Goal: Task Accomplishment & Management: Manage account settings

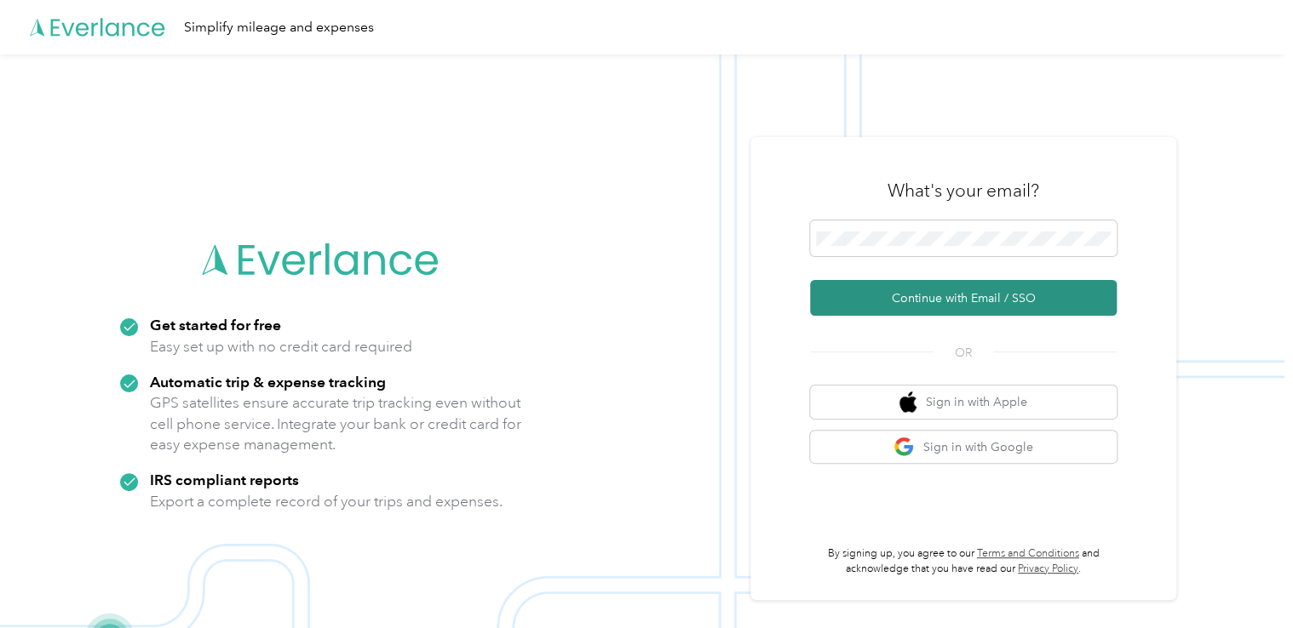
click at [962, 301] on button "Continue with Email / SSO" at bounding box center [963, 298] width 307 height 36
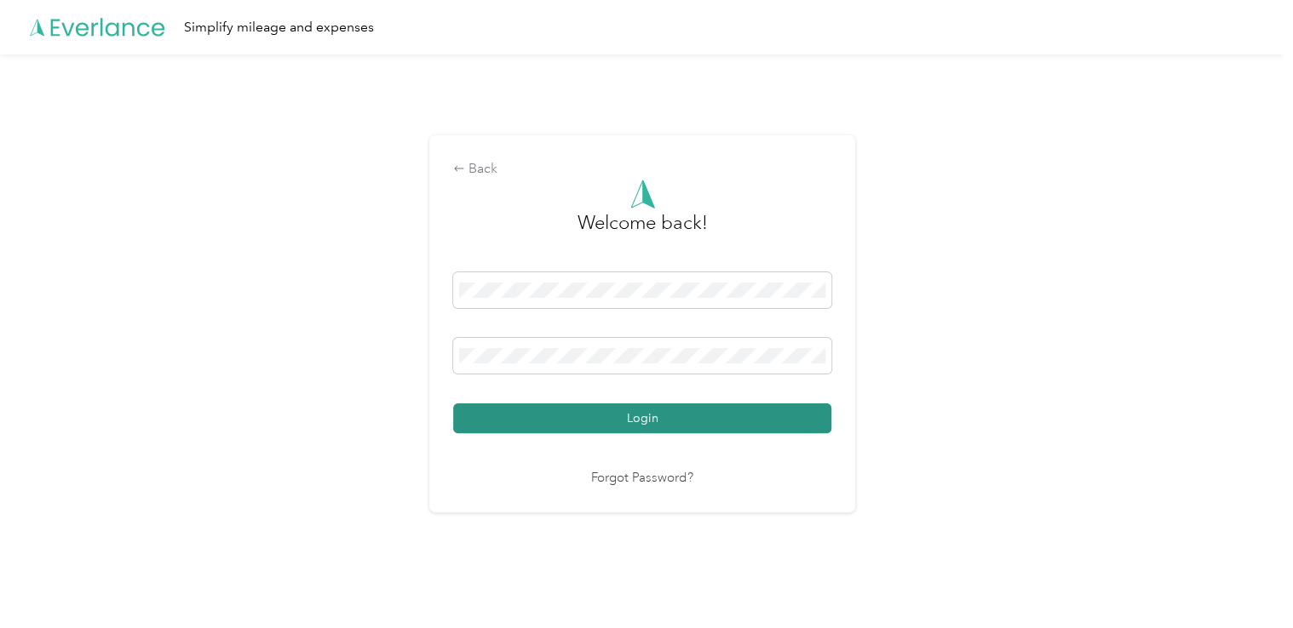
click at [677, 424] on button "Login" at bounding box center [642, 419] width 378 height 30
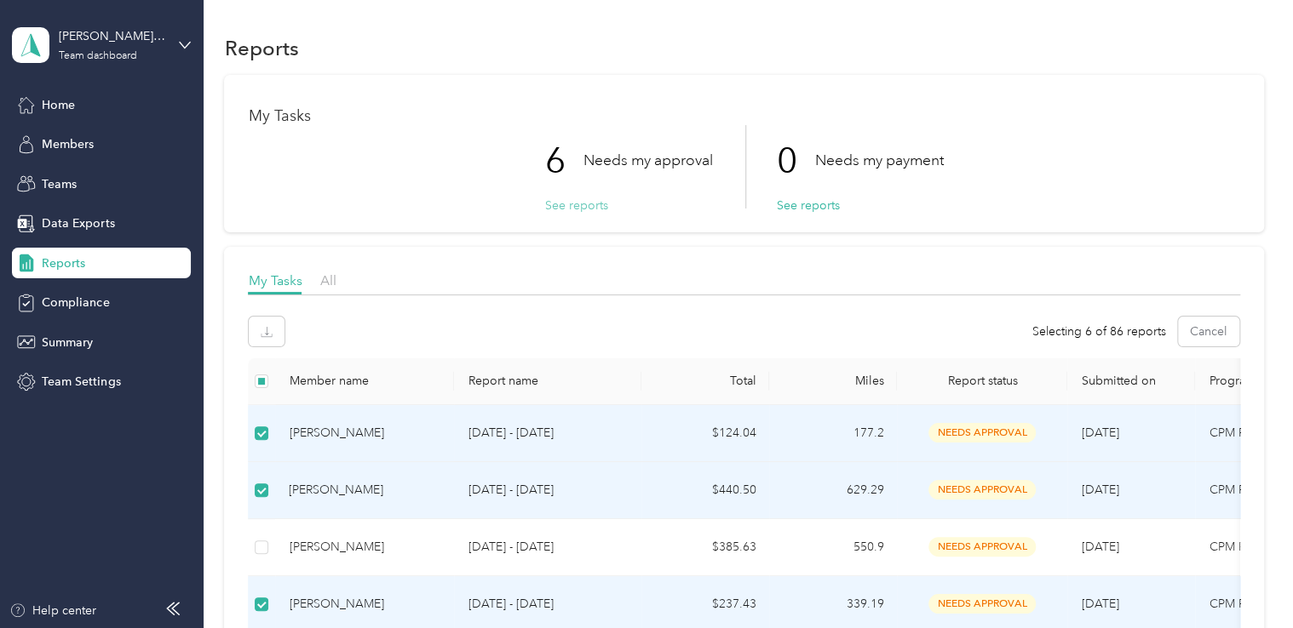
click at [585, 206] on button "See reports" at bounding box center [575, 206] width 63 height 18
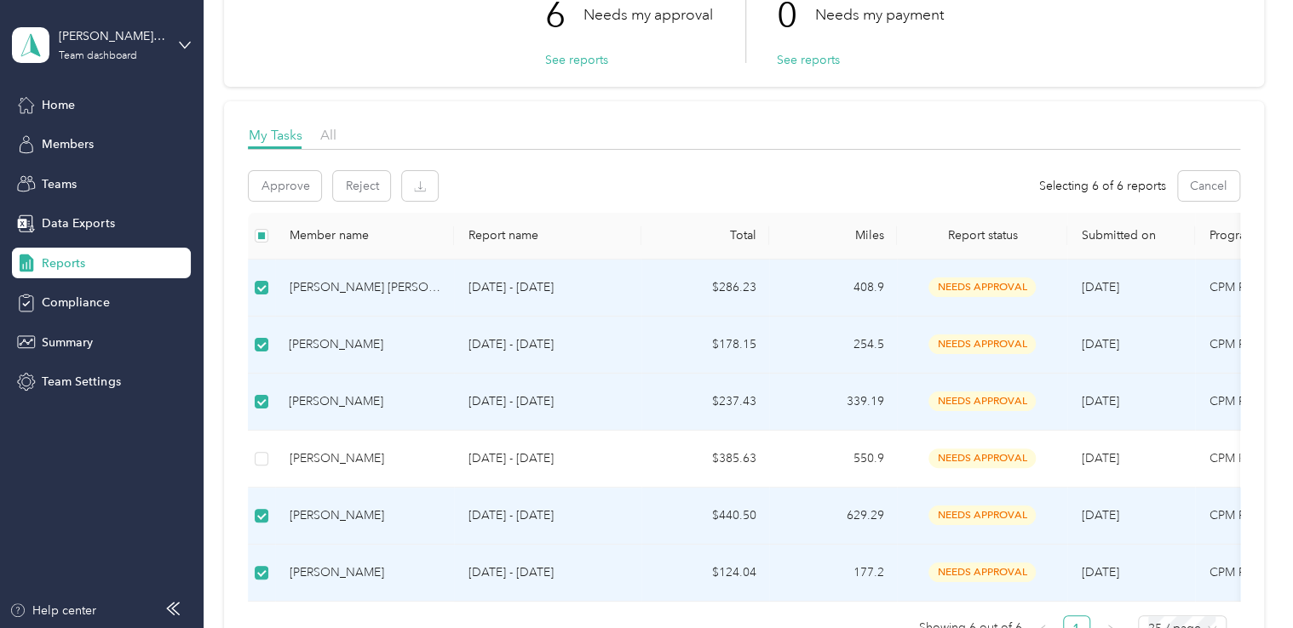
scroll to position [144, 0]
click at [288, 187] on button "Approve" at bounding box center [285, 188] width 72 height 30
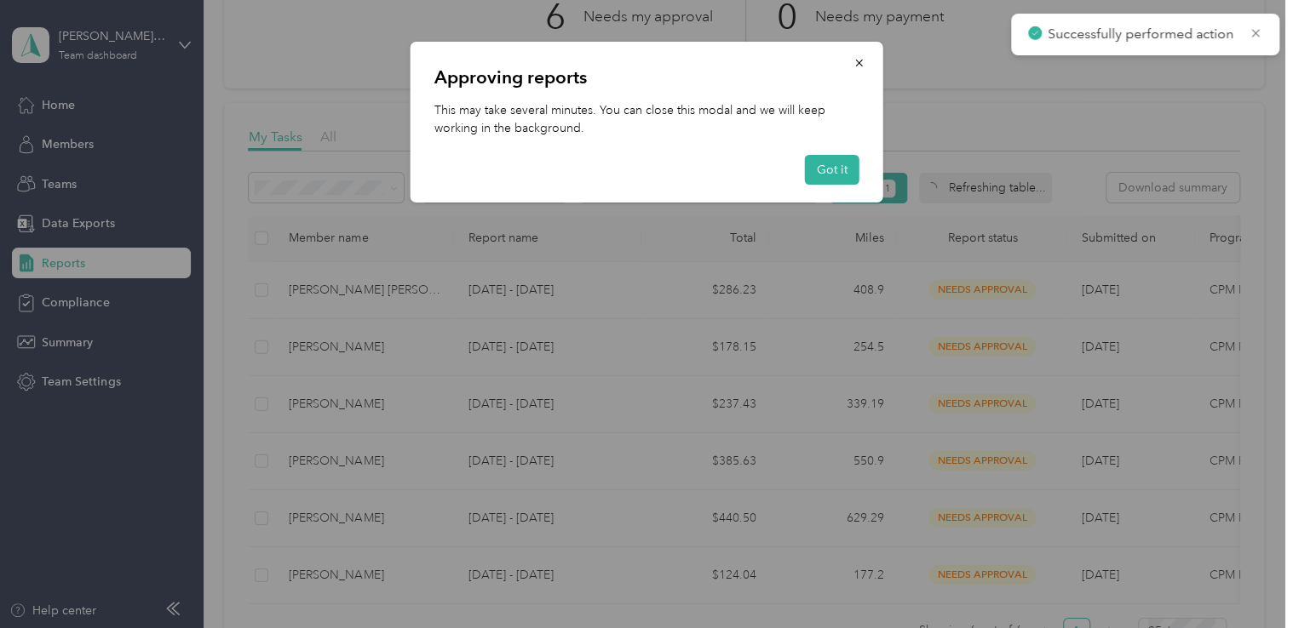
scroll to position [100, 0]
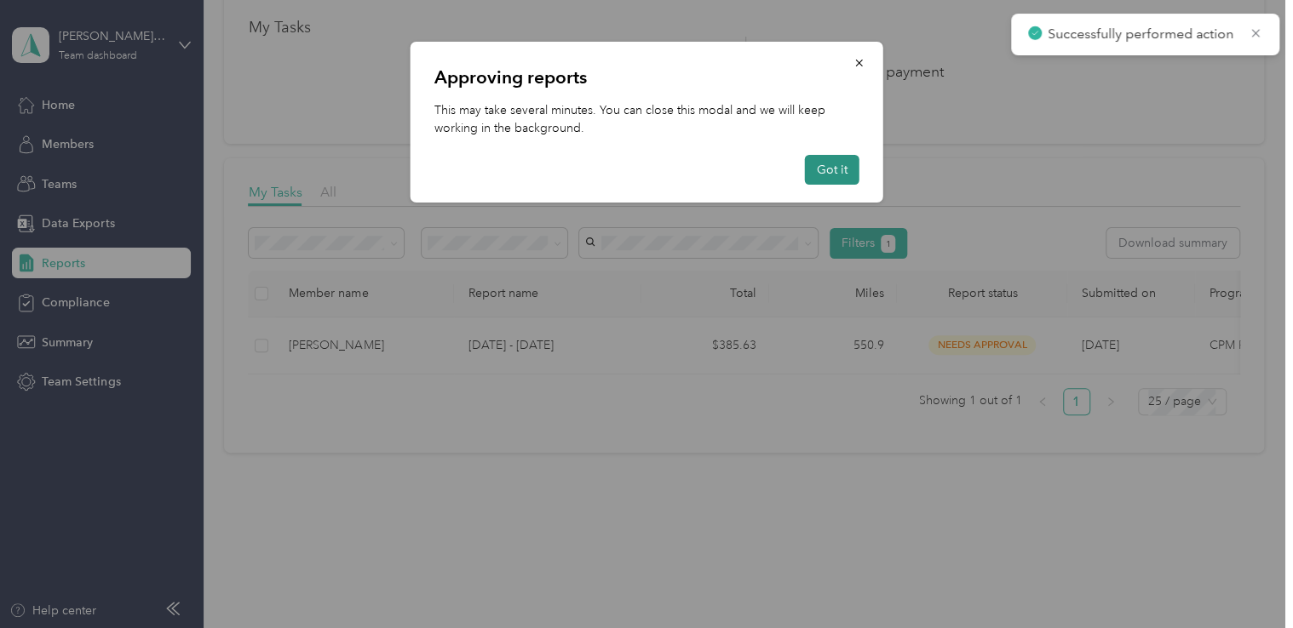
click at [841, 159] on button "Got it" at bounding box center [832, 170] width 54 height 30
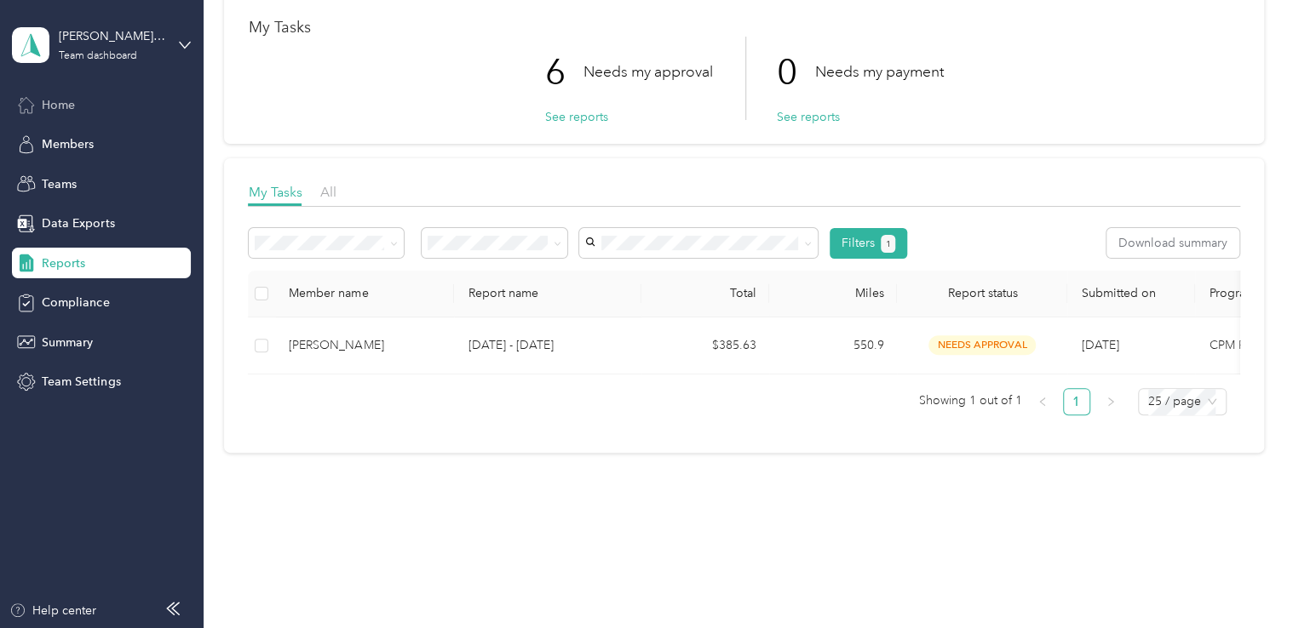
click at [60, 102] on span "Home" at bounding box center [58, 105] width 33 height 18
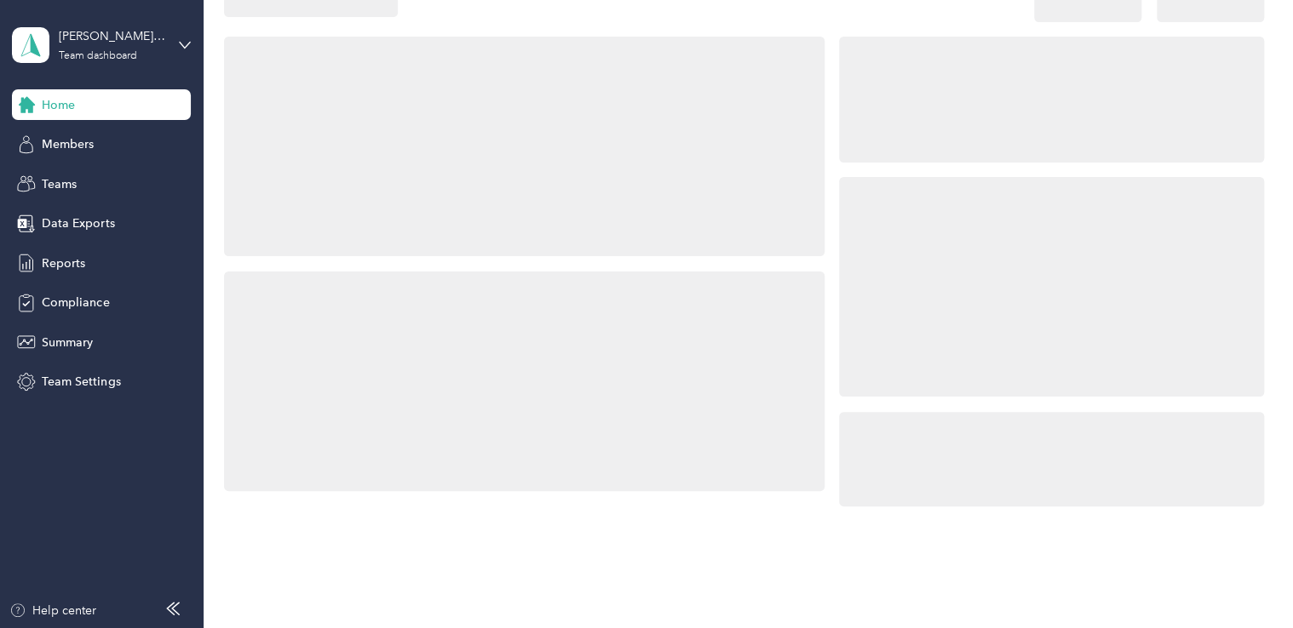
scroll to position [100, 0]
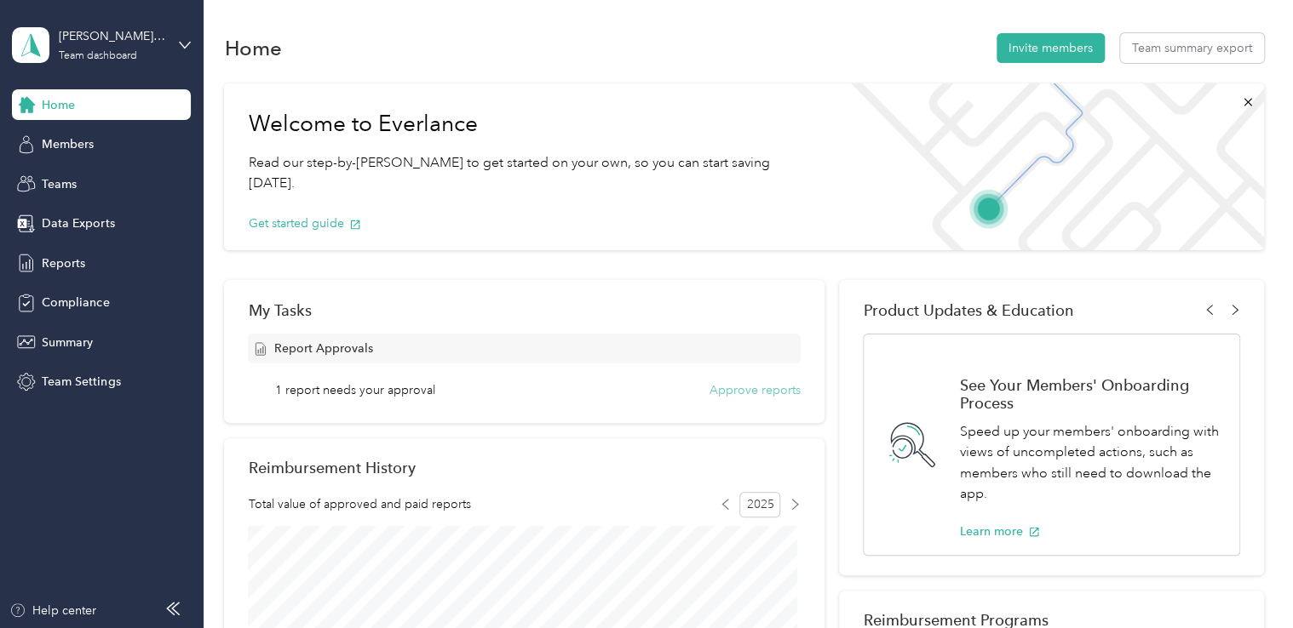
click at [742, 392] on button "Approve reports" at bounding box center [754, 390] width 91 height 18
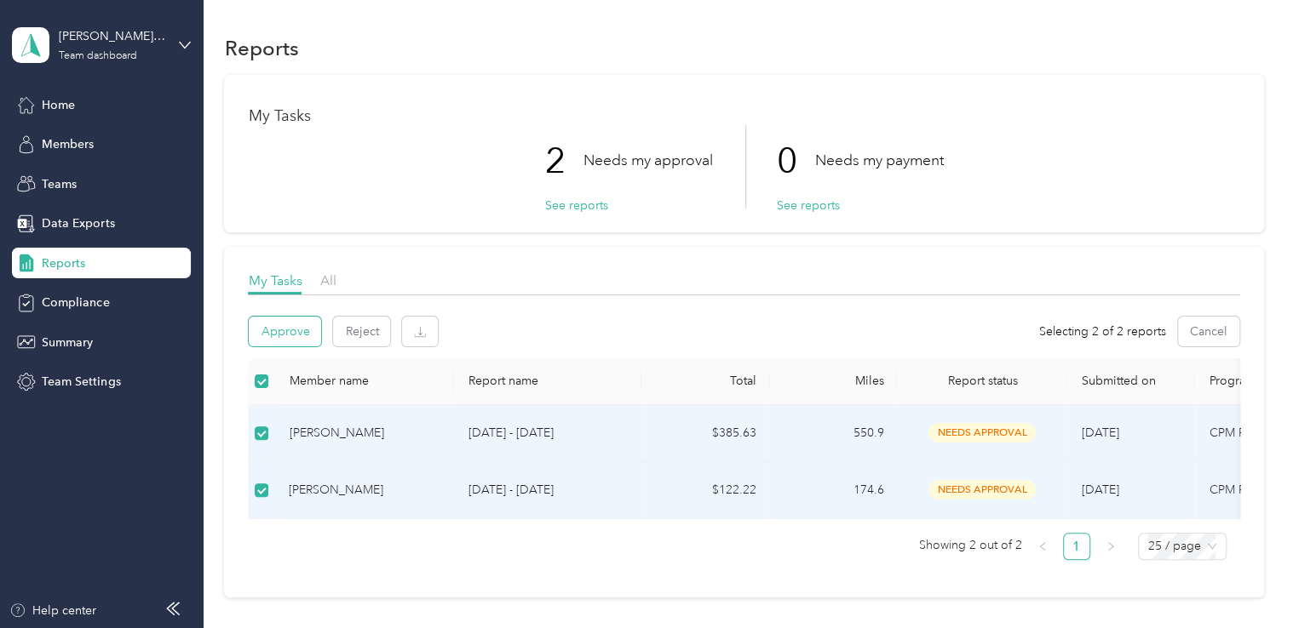
click at [282, 332] on button "Approve" at bounding box center [285, 332] width 72 height 30
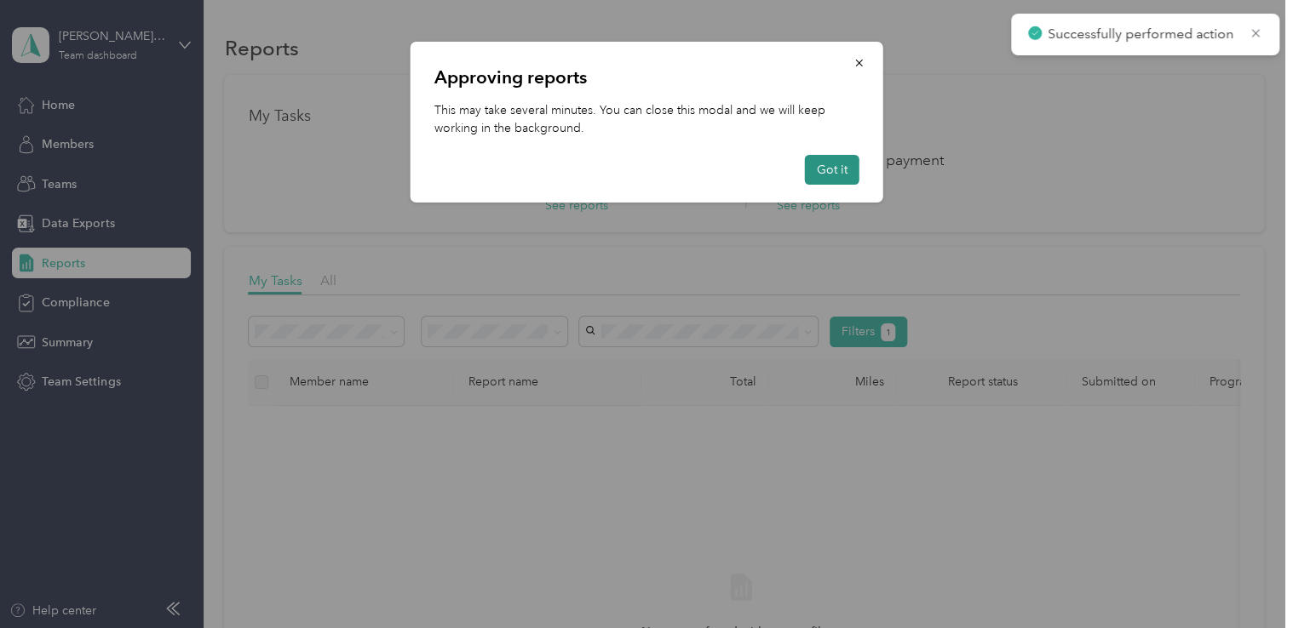
click at [827, 167] on button "Got it" at bounding box center [832, 170] width 54 height 30
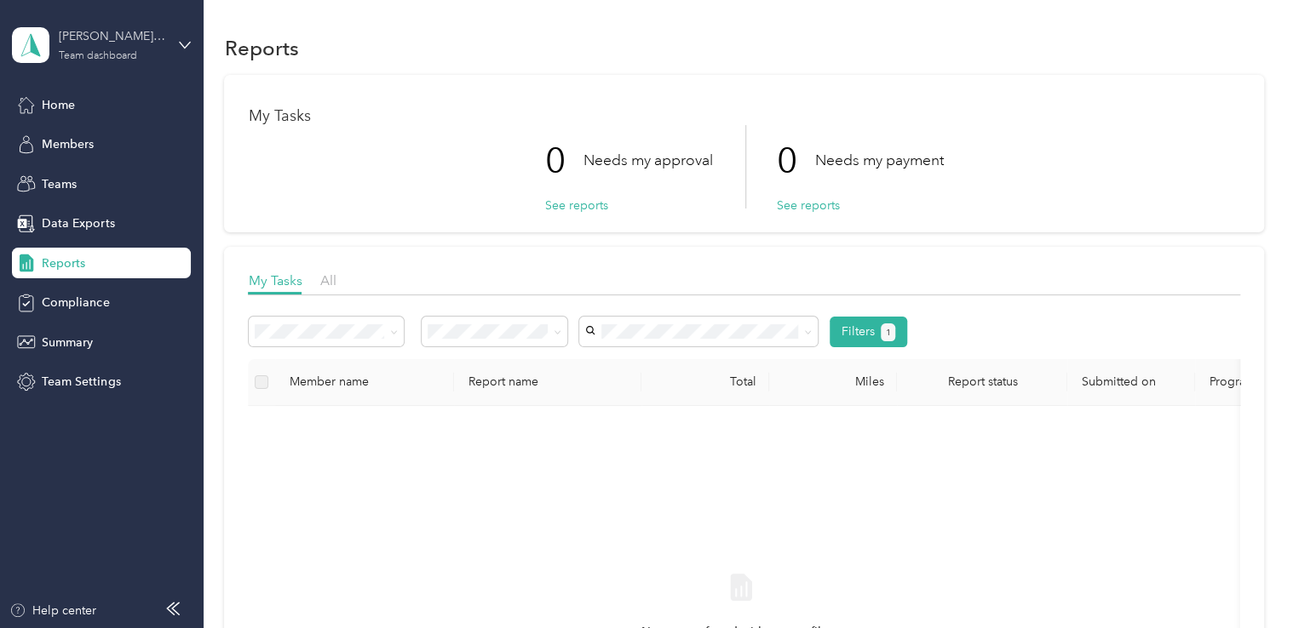
click at [124, 31] on div "[PERSON_NAME] team" at bounding box center [112, 36] width 106 height 18
click at [76, 174] on div "Personal dashboard" at bounding box center [80, 177] width 107 height 18
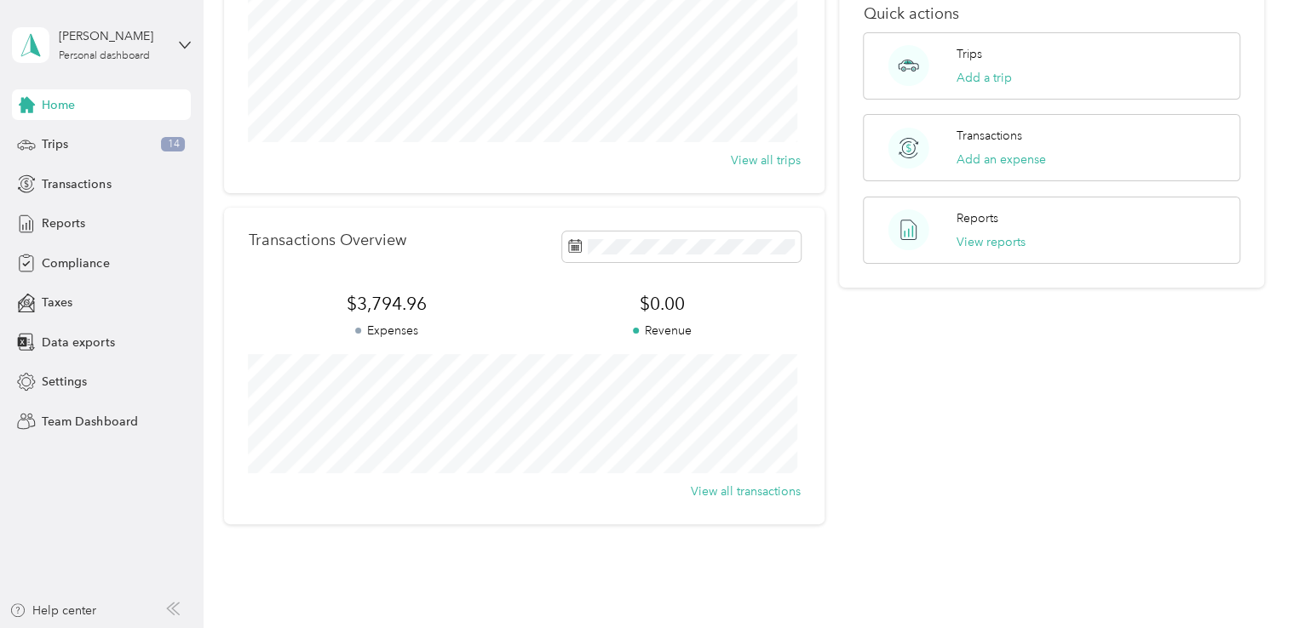
scroll to position [241, 0]
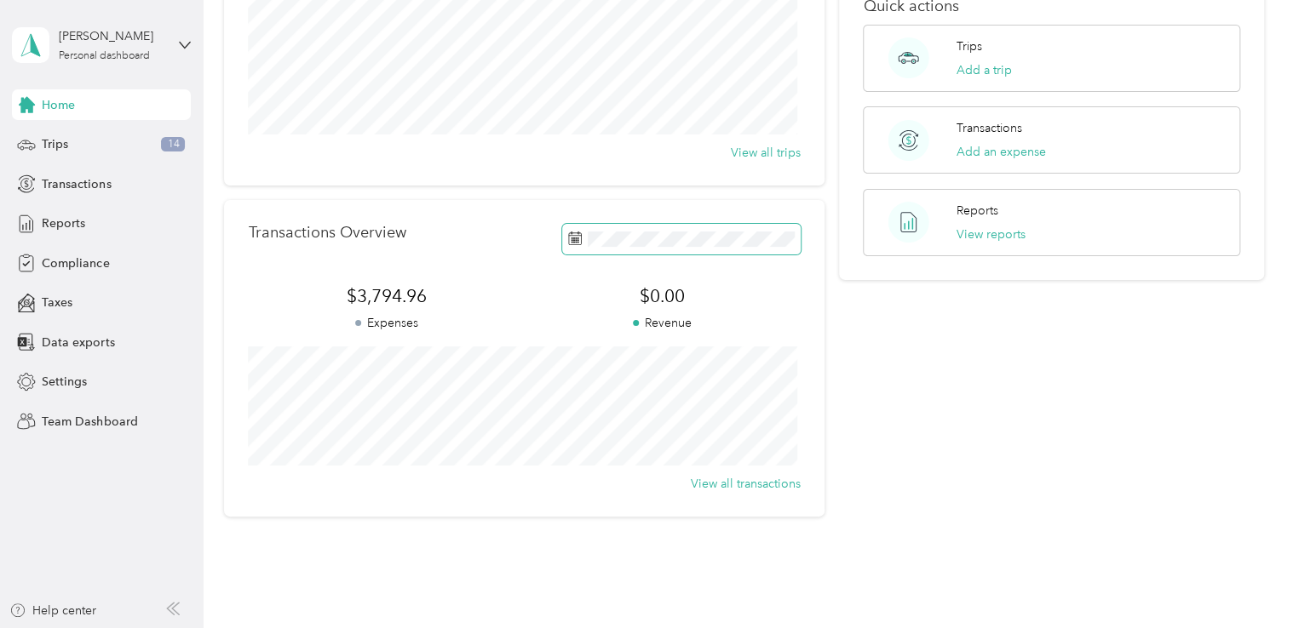
click at [743, 248] on span at bounding box center [681, 239] width 238 height 30
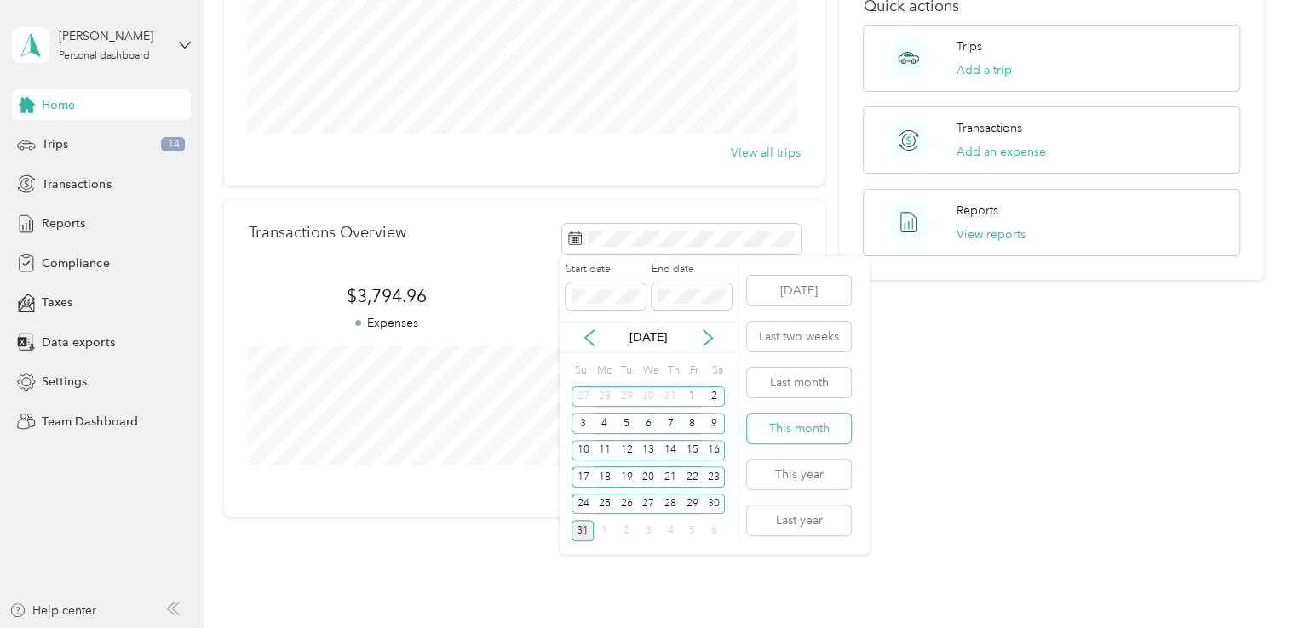
click at [795, 424] on button "This month" at bounding box center [799, 429] width 104 height 30
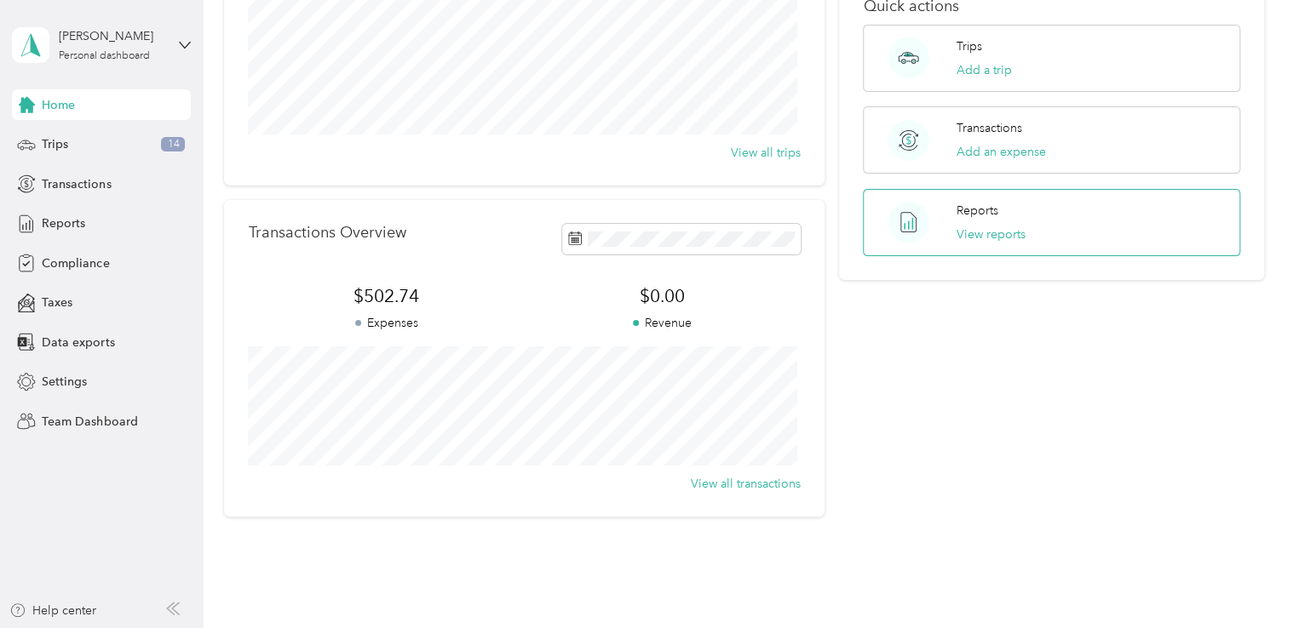
click at [947, 213] on div "Reports View reports" at bounding box center [1051, 222] width 376 height 67
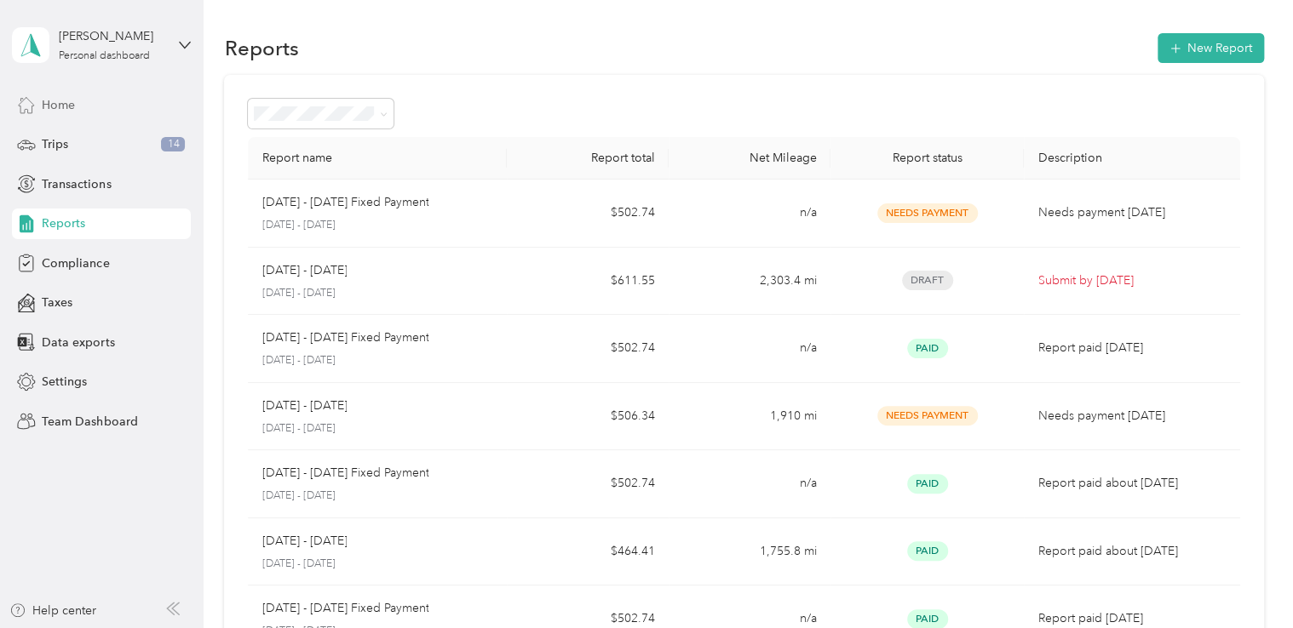
click at [63, 109] on span "Home" at bounding box center [58, 105] width 33 height 18
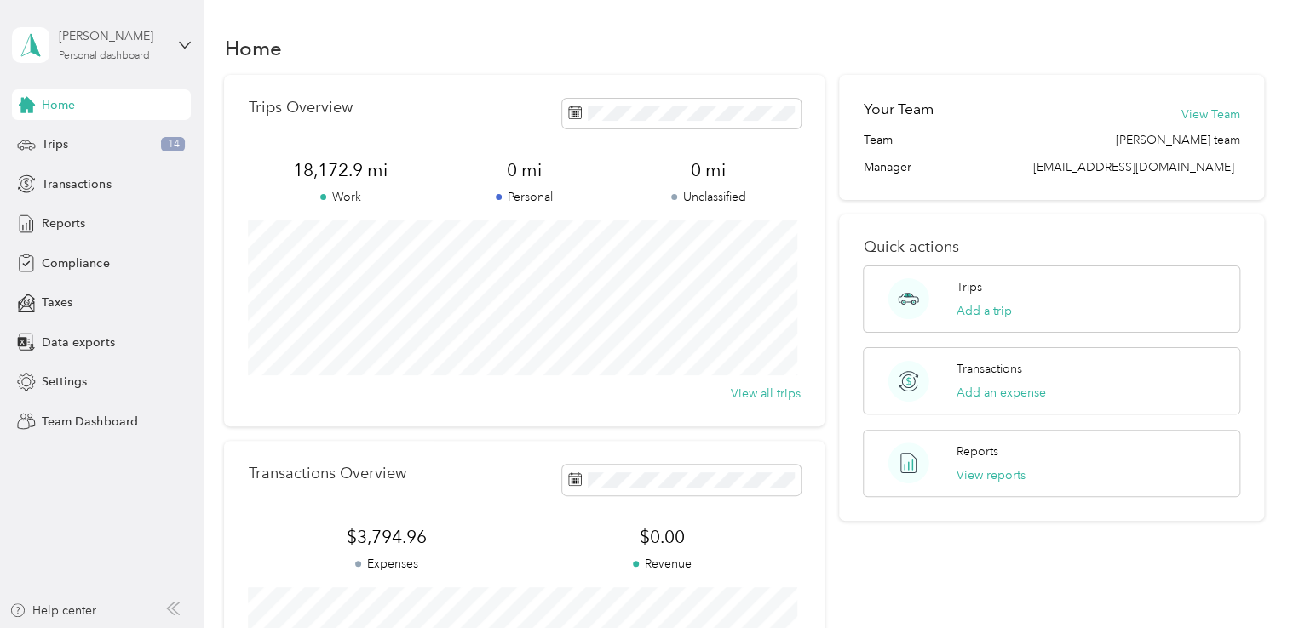
click at [163, 47] on div "Aaron G. Walter Personal dashboard" at bounding box center [112, 44] width 106 height 34
click at [90, 135] on div "Team dashboard" at bounding box center [72, 140] width 91 height 18
